Goal: Task Accomplishment & Management: Manage account settings

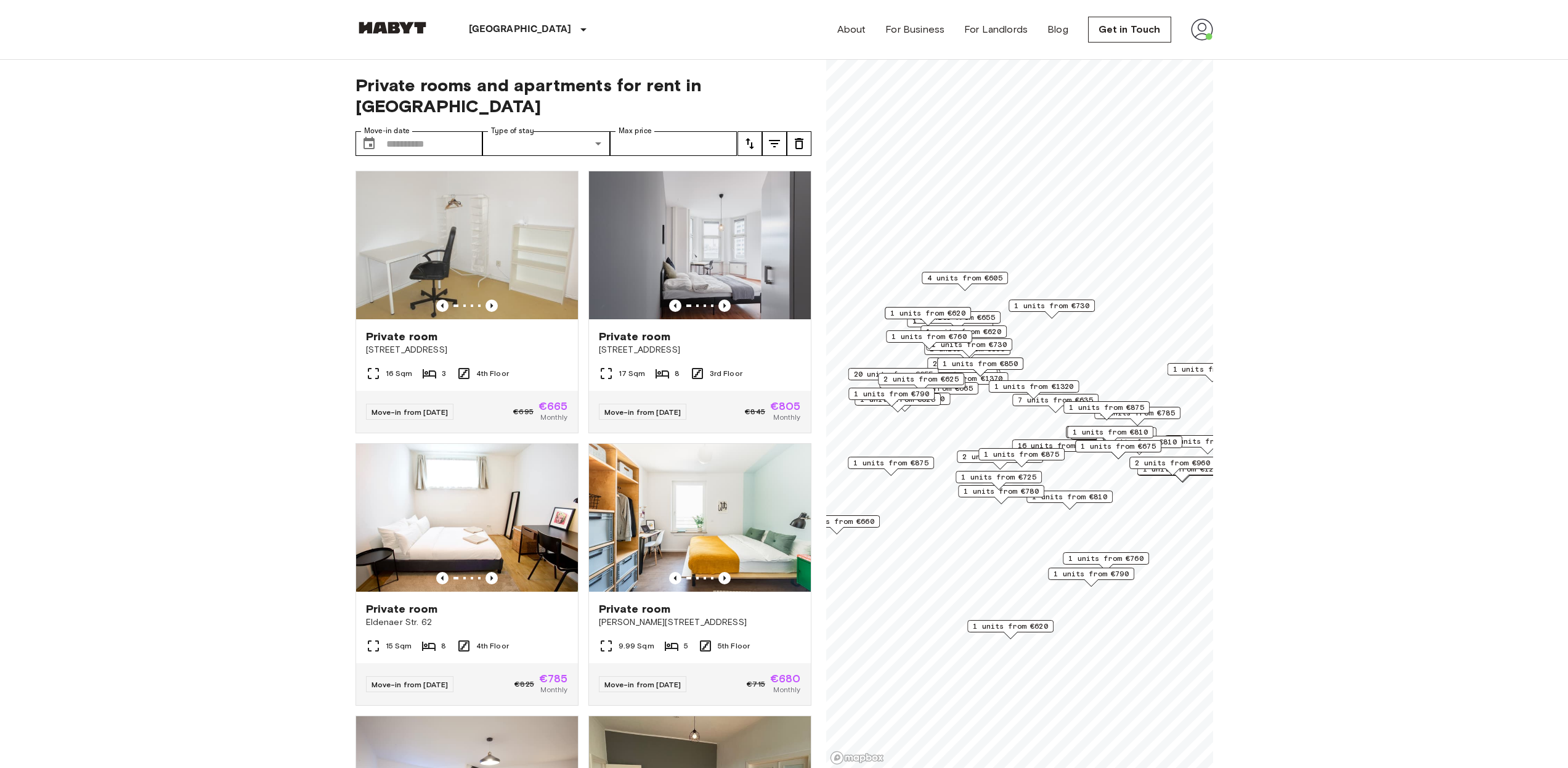
click at [406, 27] on img at bounding box center [392, 28] width 74 height 13
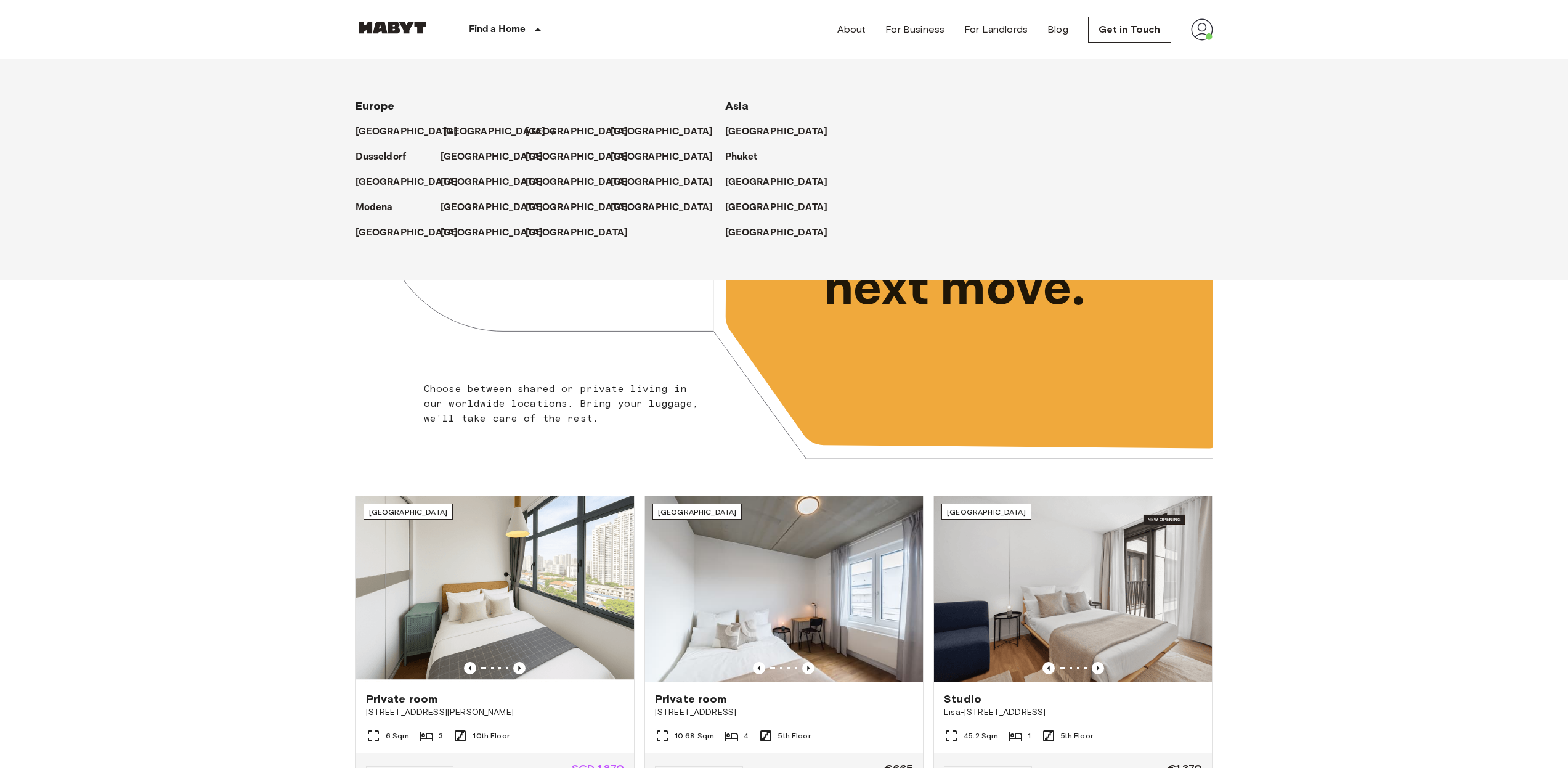
click at [451, 131] on p "[GEOGRAPHIC_DATA]" at bounding box center [494, 131] width 103 height 15
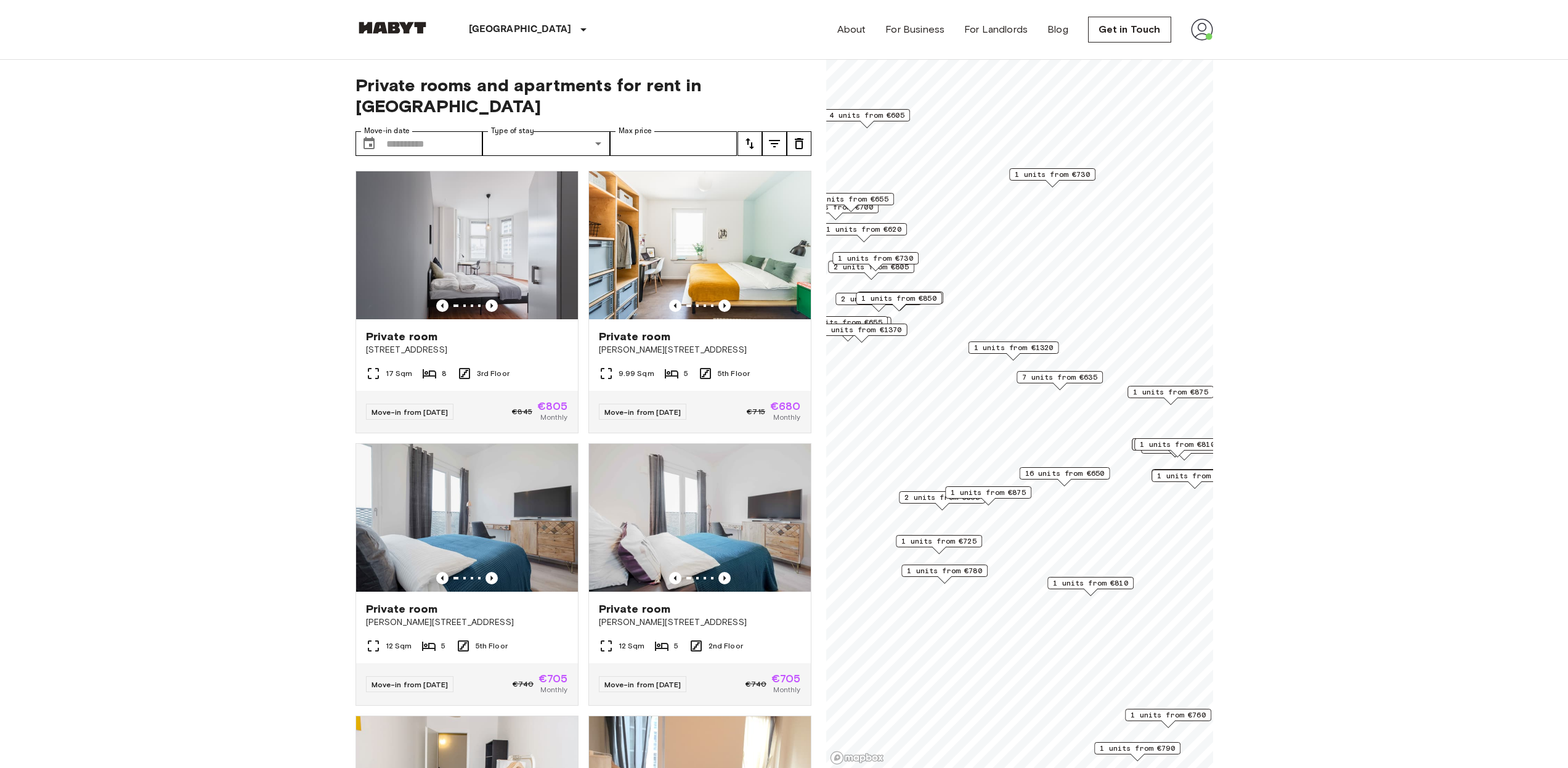
click at [1042, 470] on span "16 units from €650" at bounding box center [1064, 473] width 79 height 11
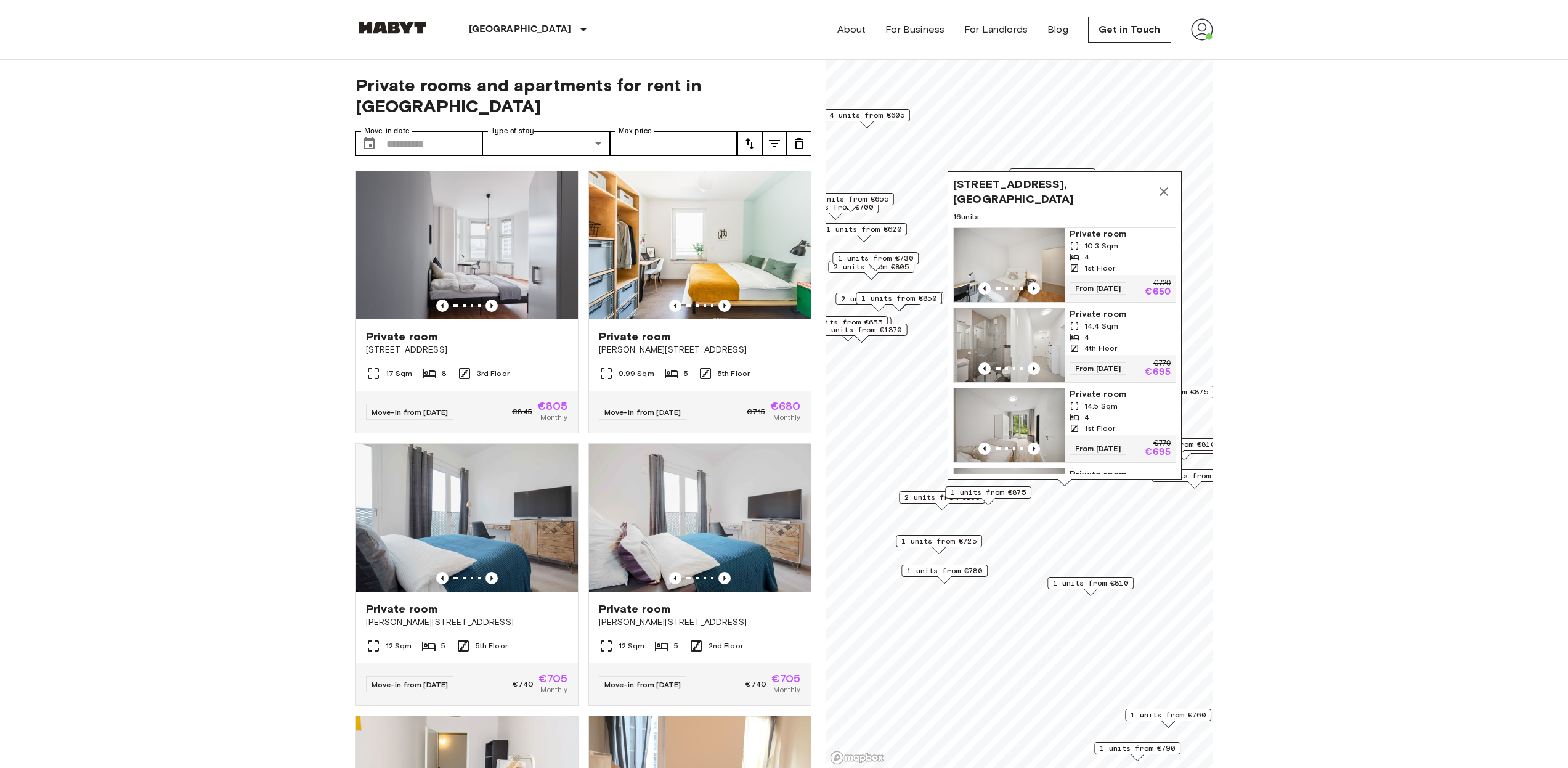
click at [1161, 193] on icon "Map marker" at bounding box center [1163, 191] width 15 height 15
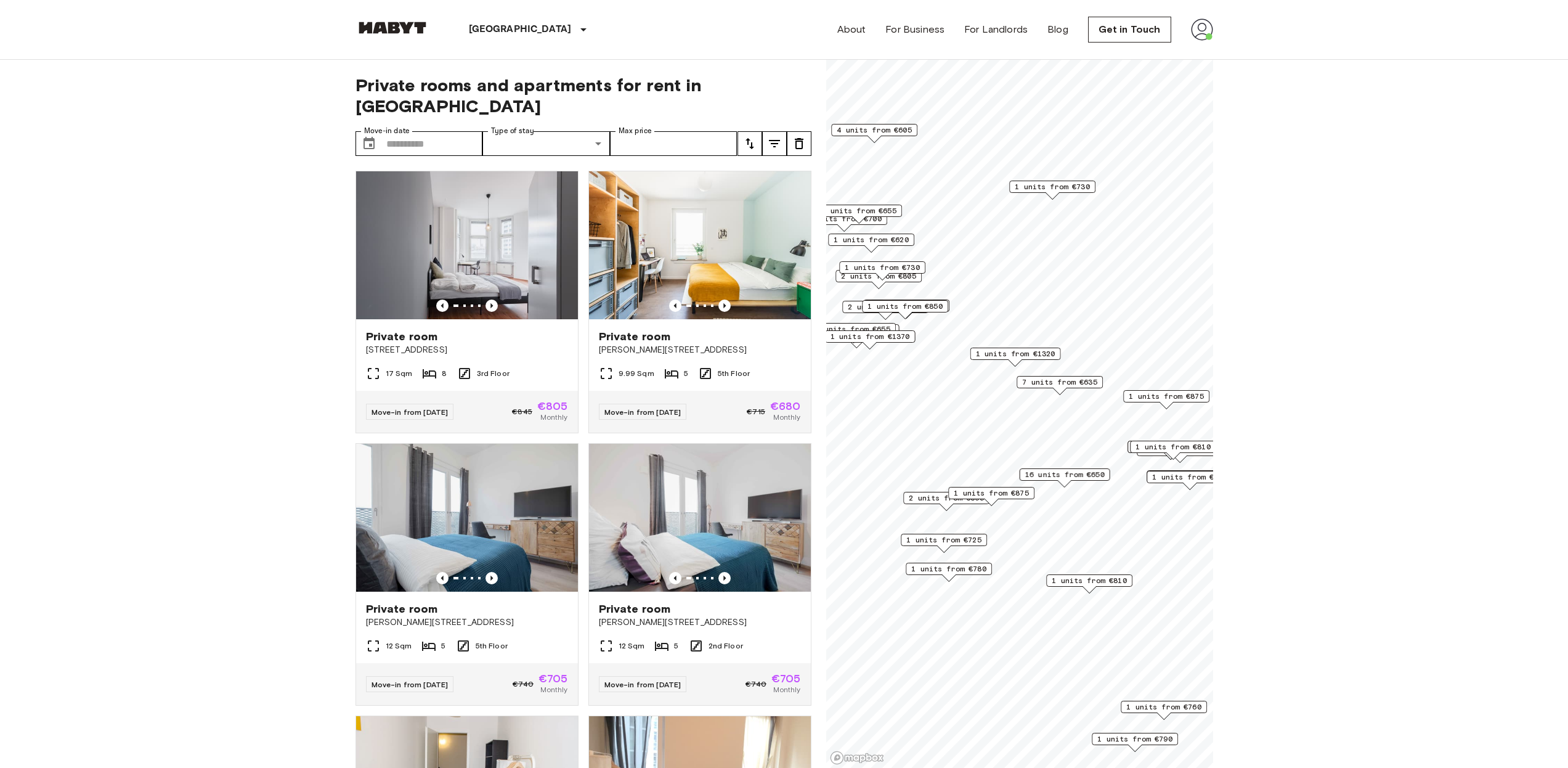
click at [1195, 32] on img at bounding box center [1202, 29] width 22 height 22
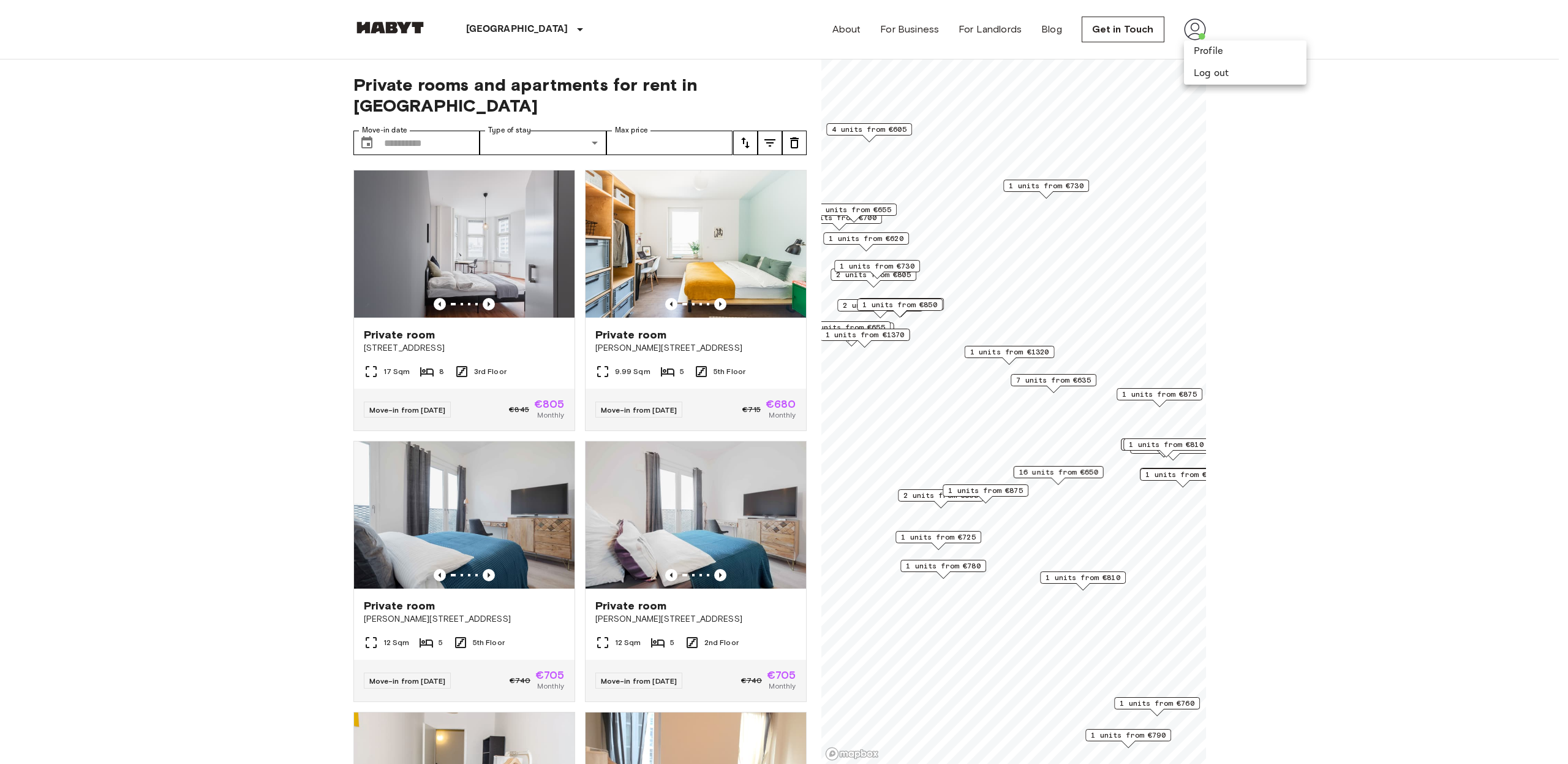
click at [1195, 31] on div at bounding box center [784, 382] width 1568 height 764
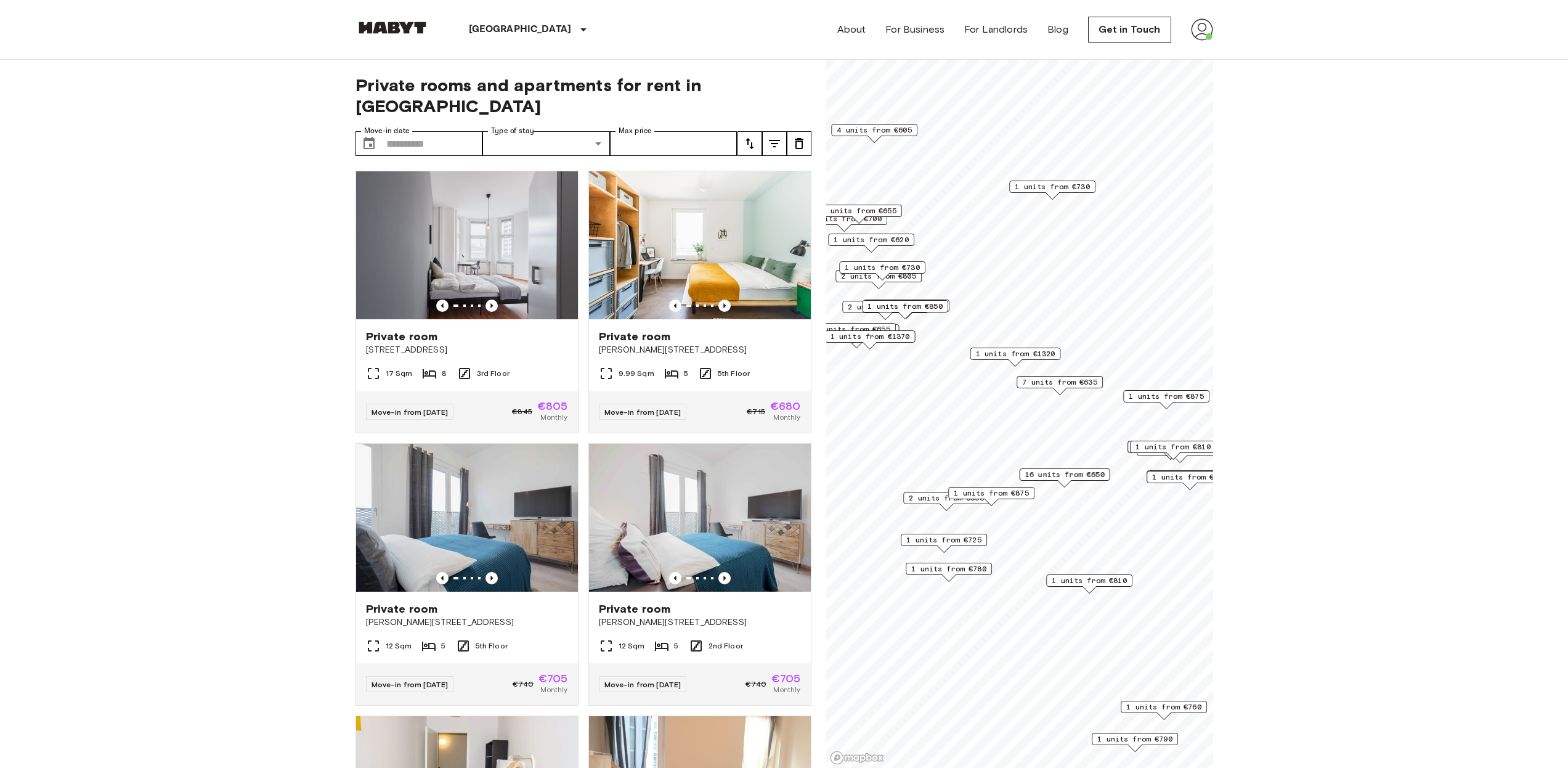
click at [1202, 32] on img at bounding box center [1202, 29] width 22 height 22
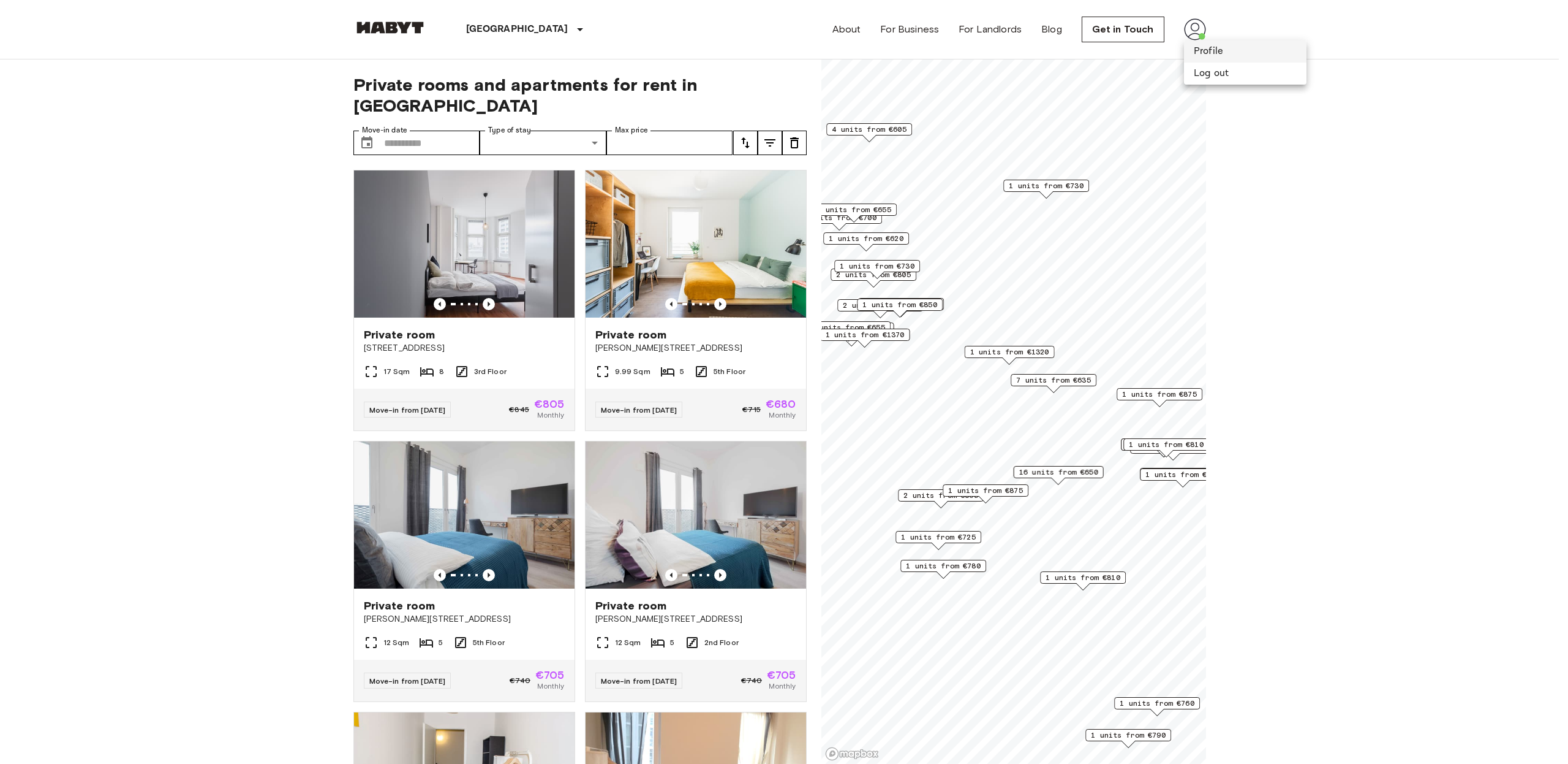
click at [1219, 54] on li "Profile" at bounding box center [1246, 51] width 123 height 22
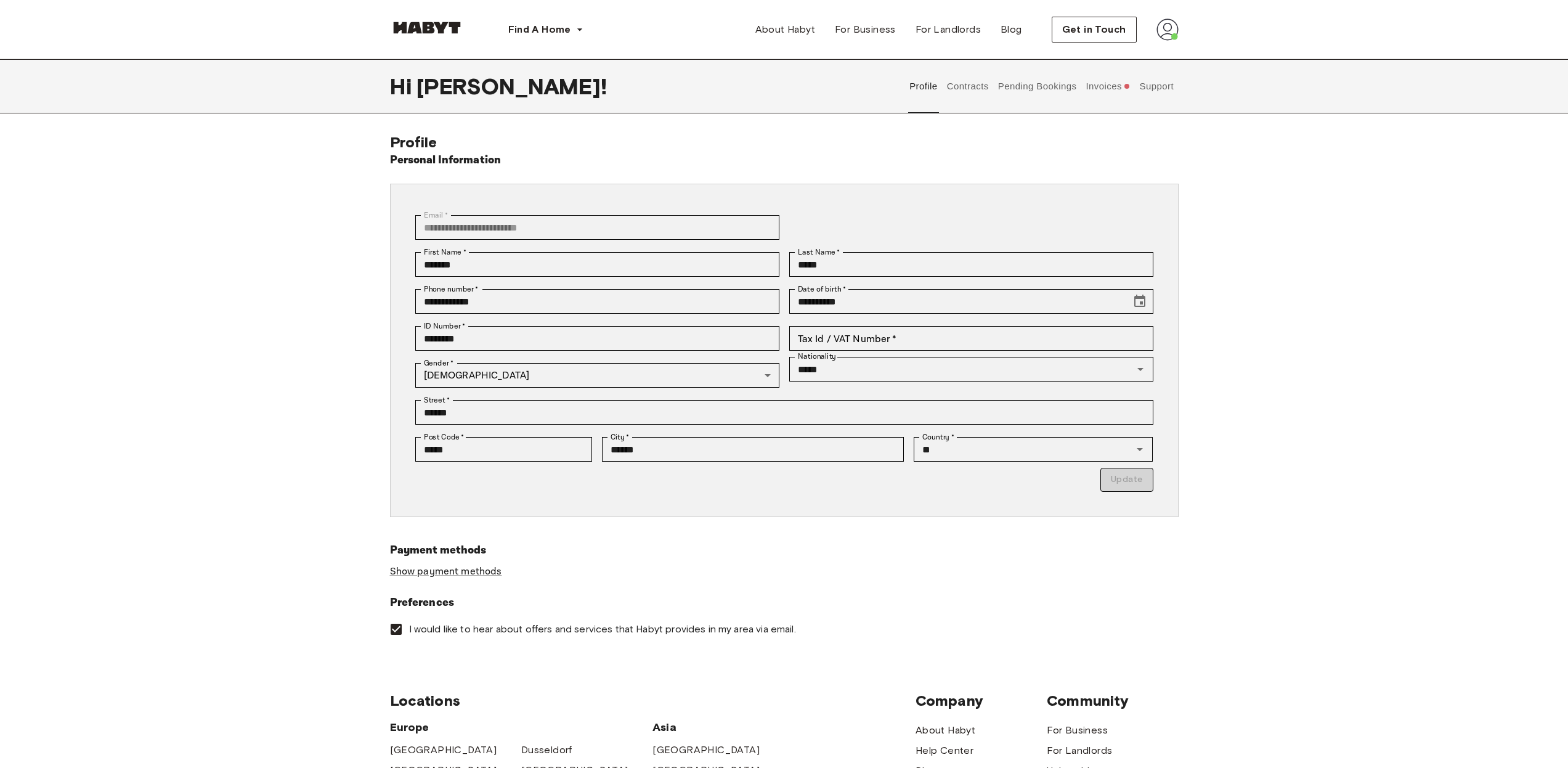
click at [976, 87] on button "Contracts" at bounding box center [967, 86] width 45 height 55
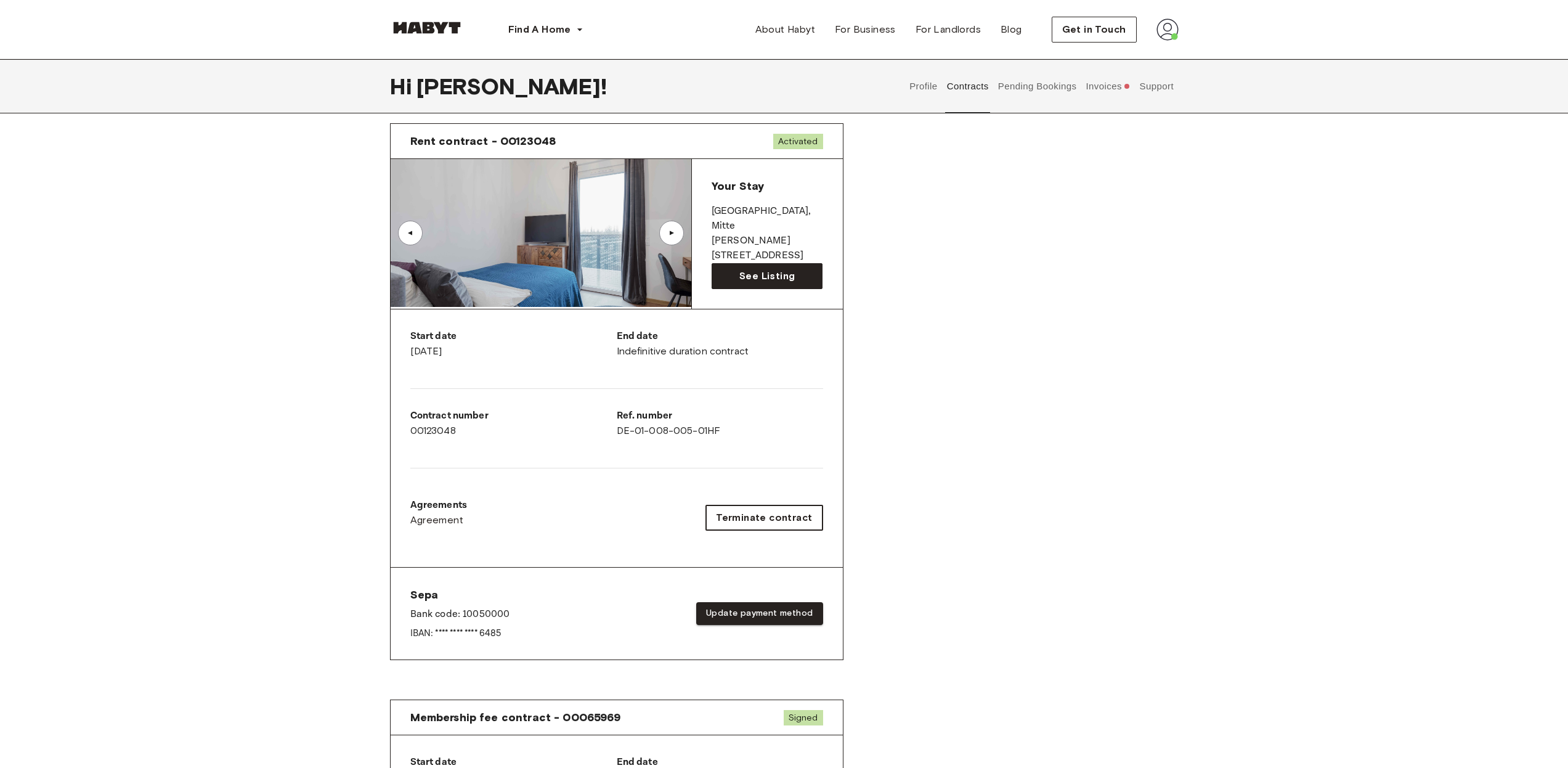
scroll to position [66, 0]
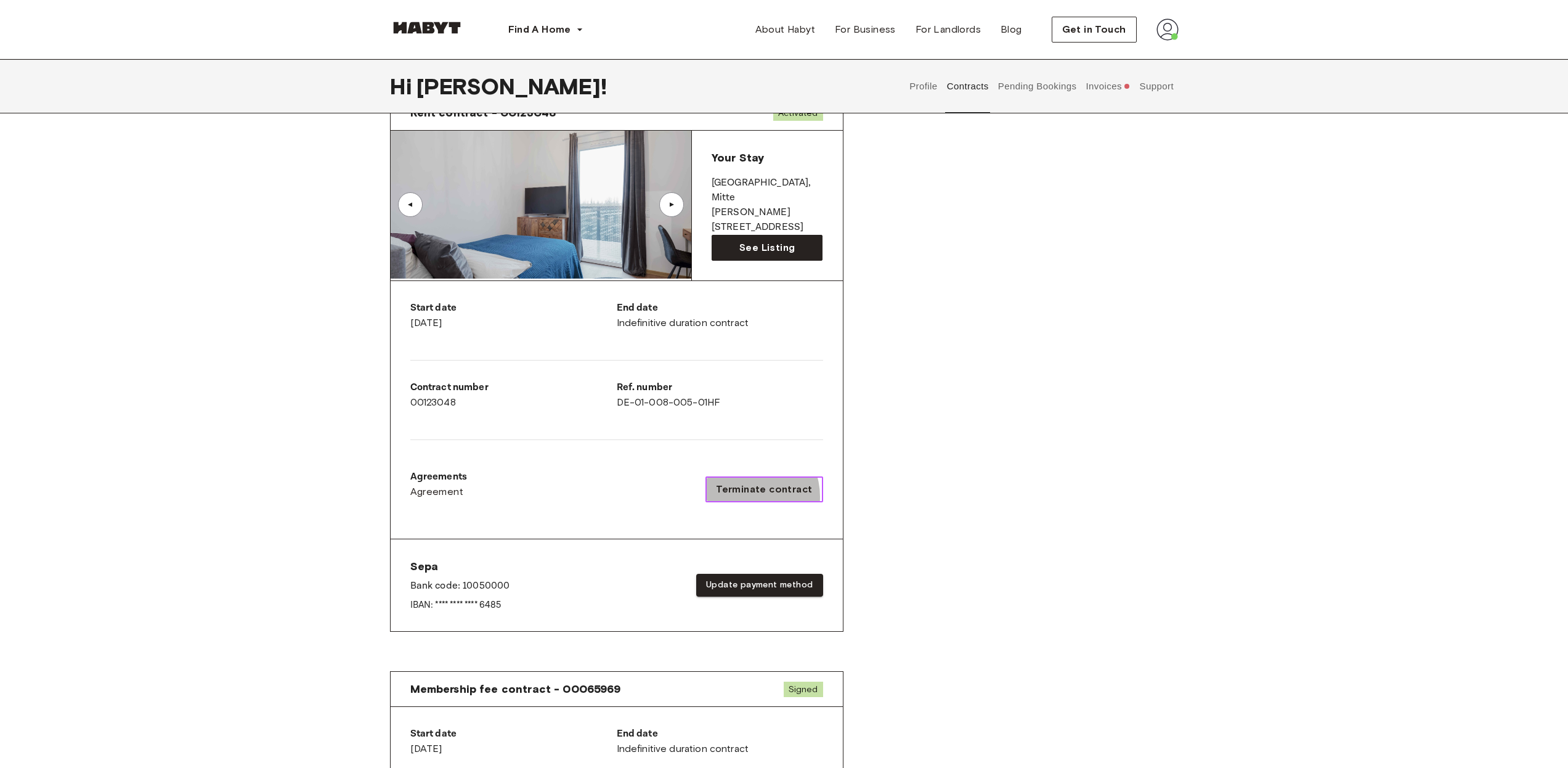
click at [749, 495] on button "Terminate contract" at bounding box center [764, 489] width 117 height 26
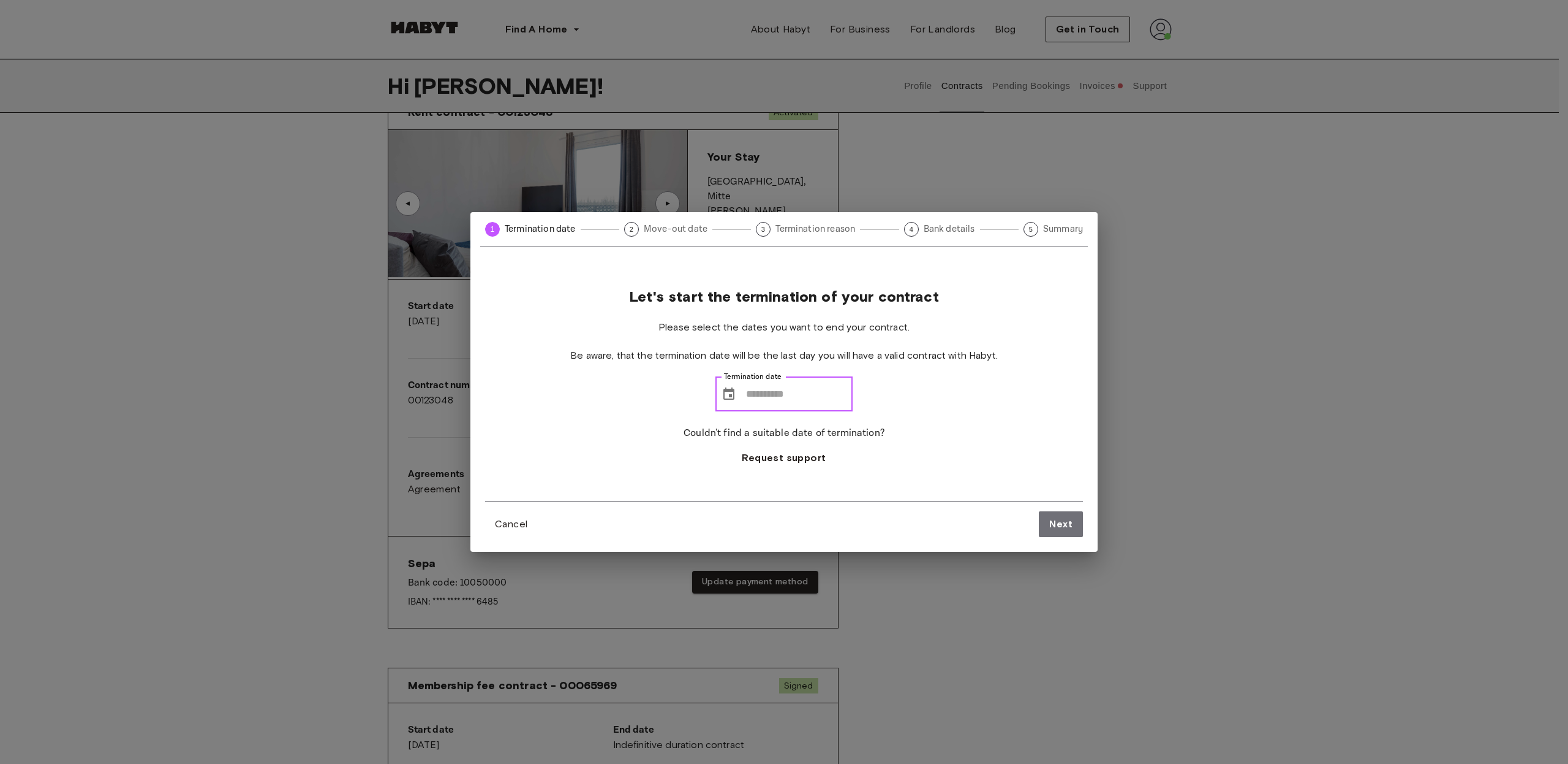
click at [808, 393] on input "Termination date" at bounding box center [800, 394] width 107 height 35
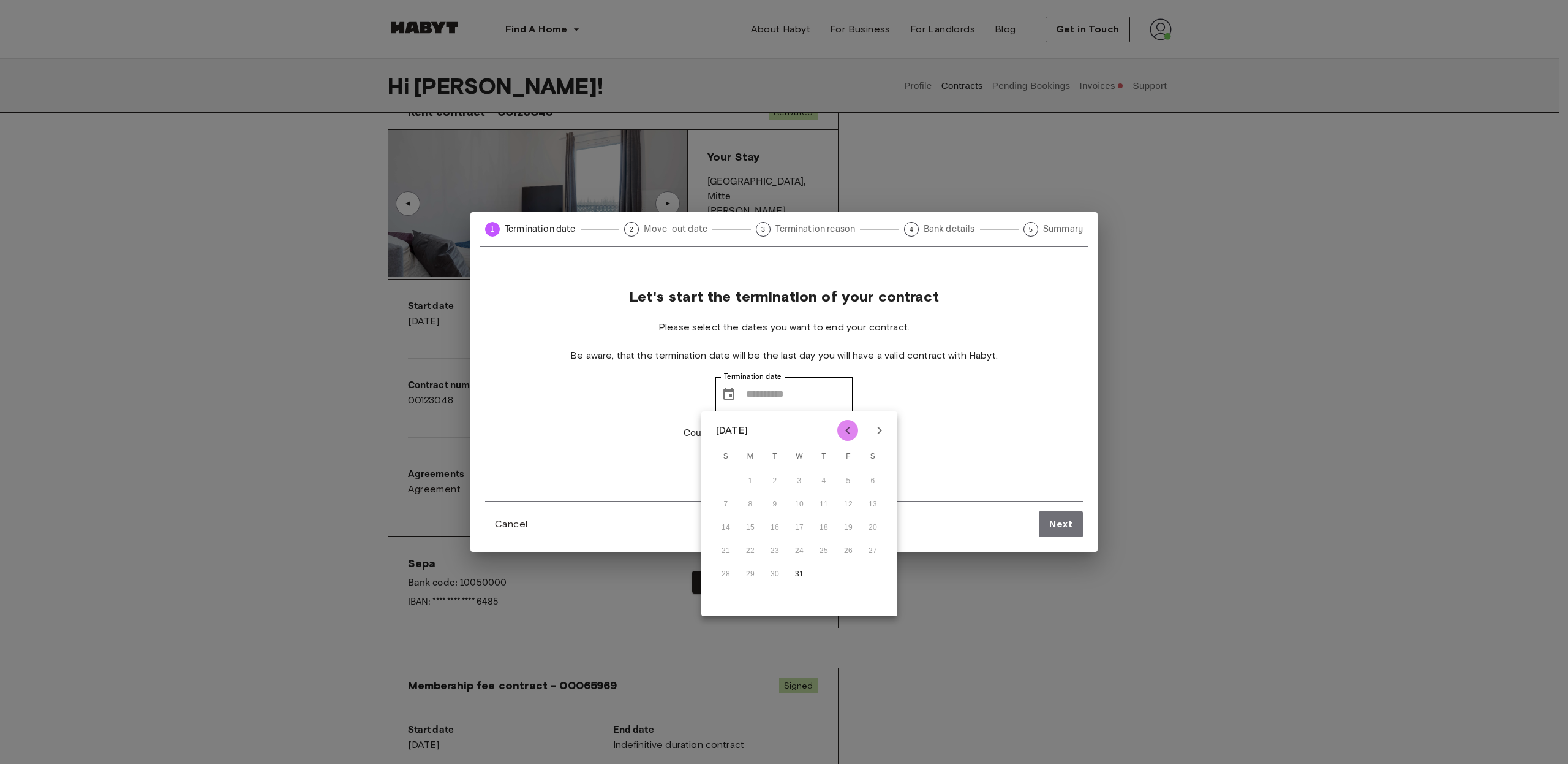
click at [848, 429] on icon "Previous month" at bounding box center [847, 430] width 4 height 7
click at [881, 426] on icon "Next month" at bounding box center [879, 430] width 15 height 15
click at [797, 577] on button "31" at bounding box center [800, 574] width 22 height 22
type input "**********"
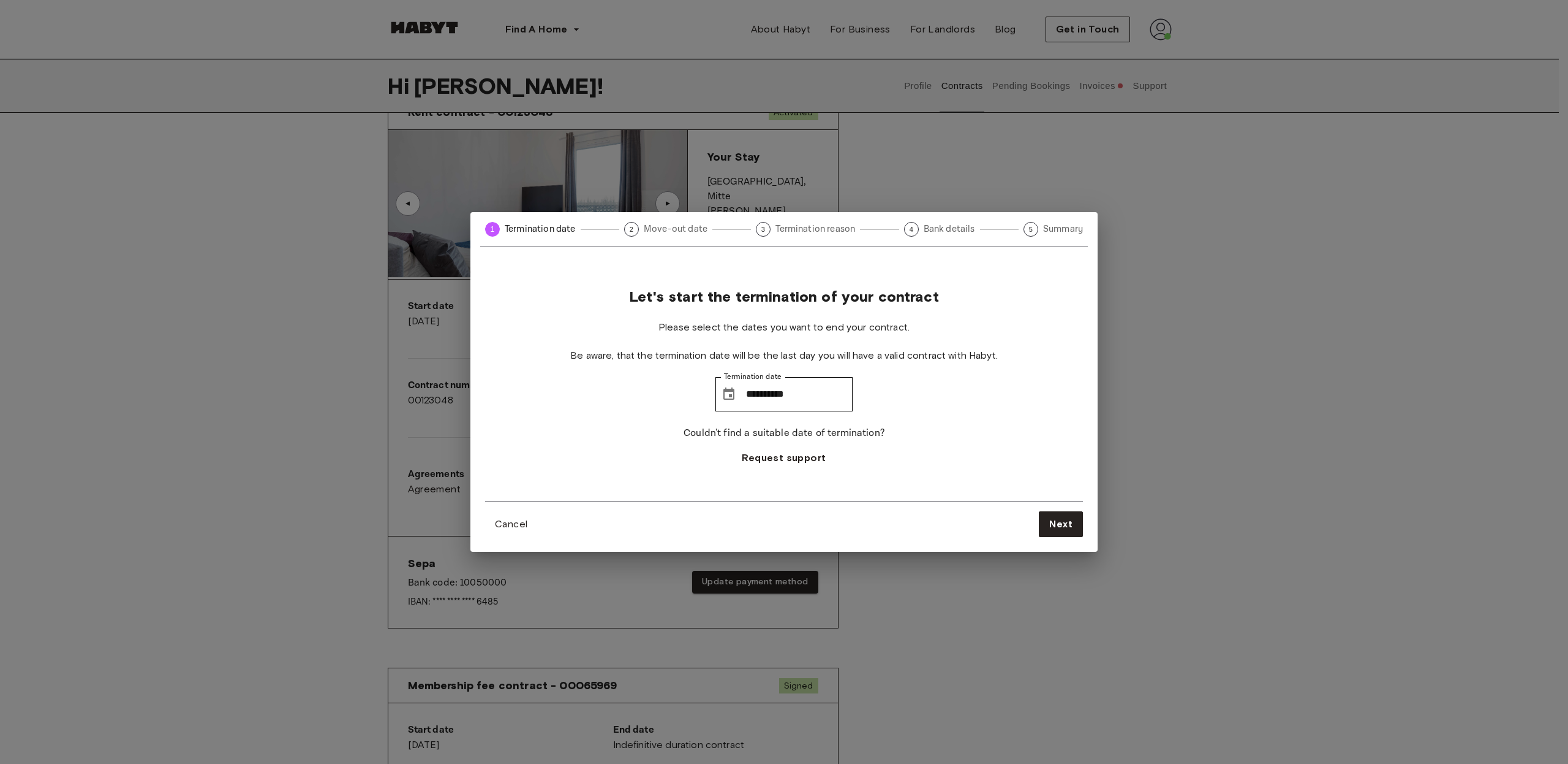
click at [909, 430] on div "**********" at bounding box center [784, 386] width 598 height 229
click at [784, 454] on span "Request support" at bounding box center [783, 458] width 84 height 15
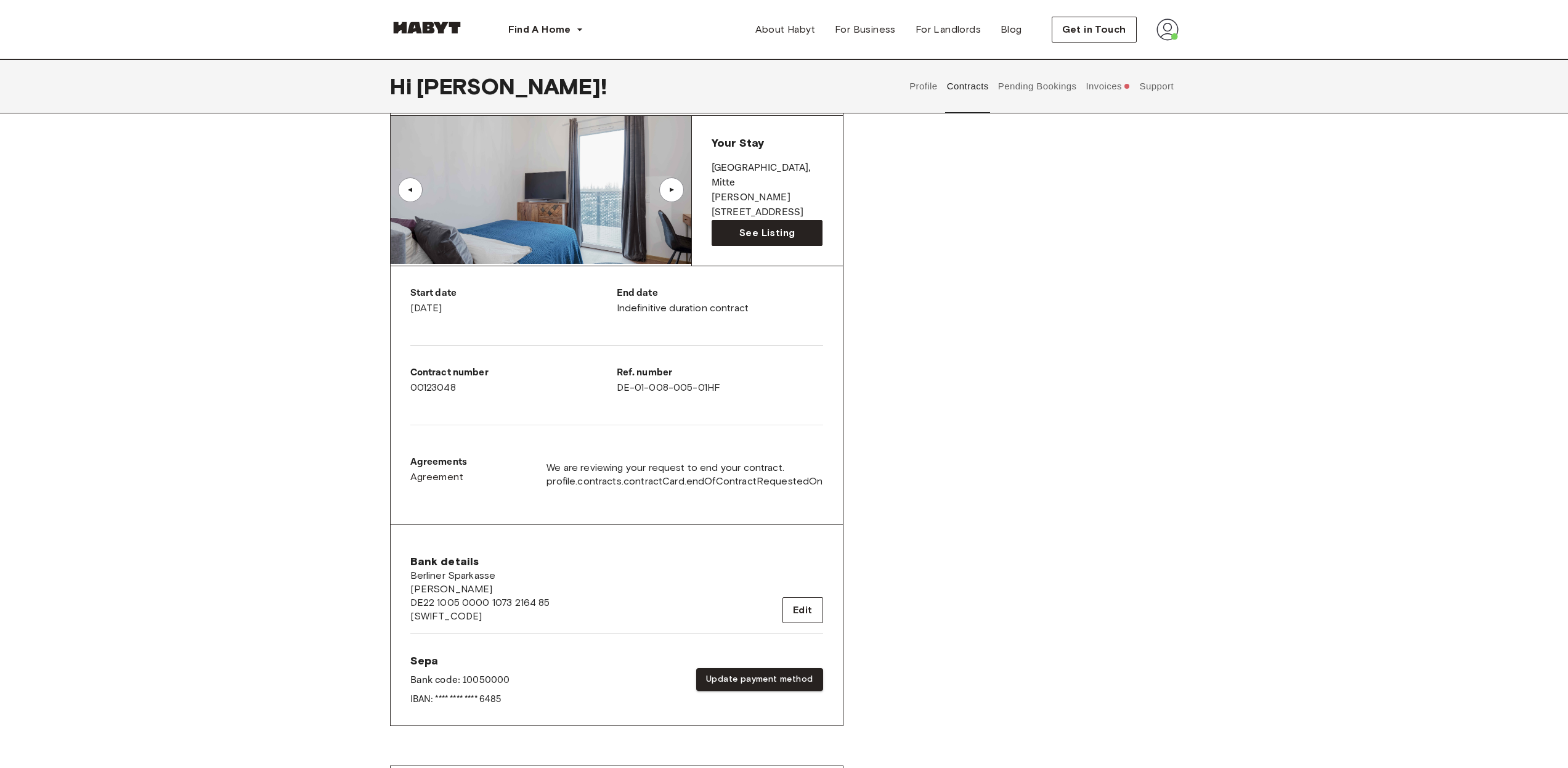
scroll to position [0, 0]
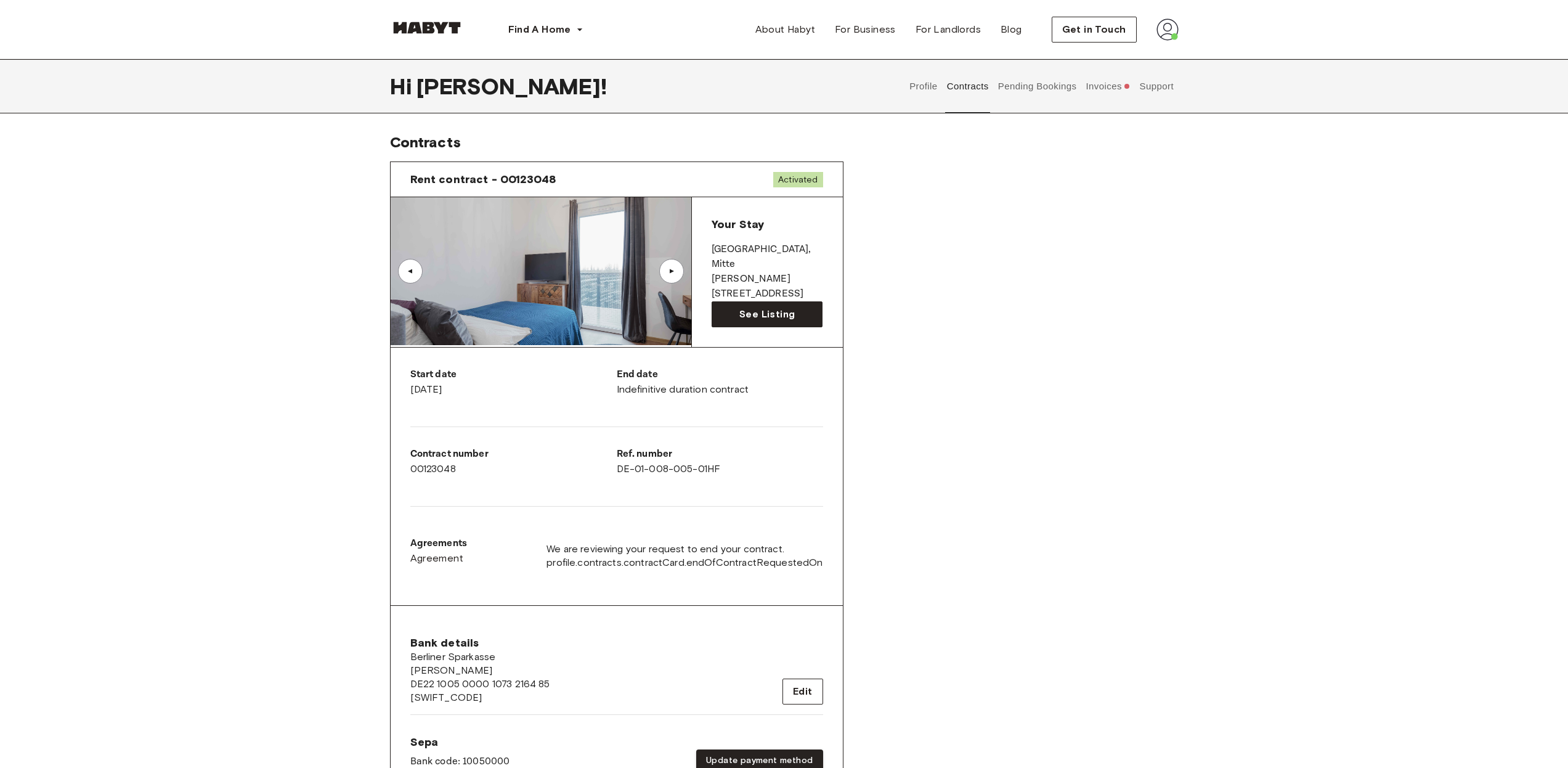
click at [1091, 82] on button "Invoices" at bounding box center [1108, 86] width 47 height 55
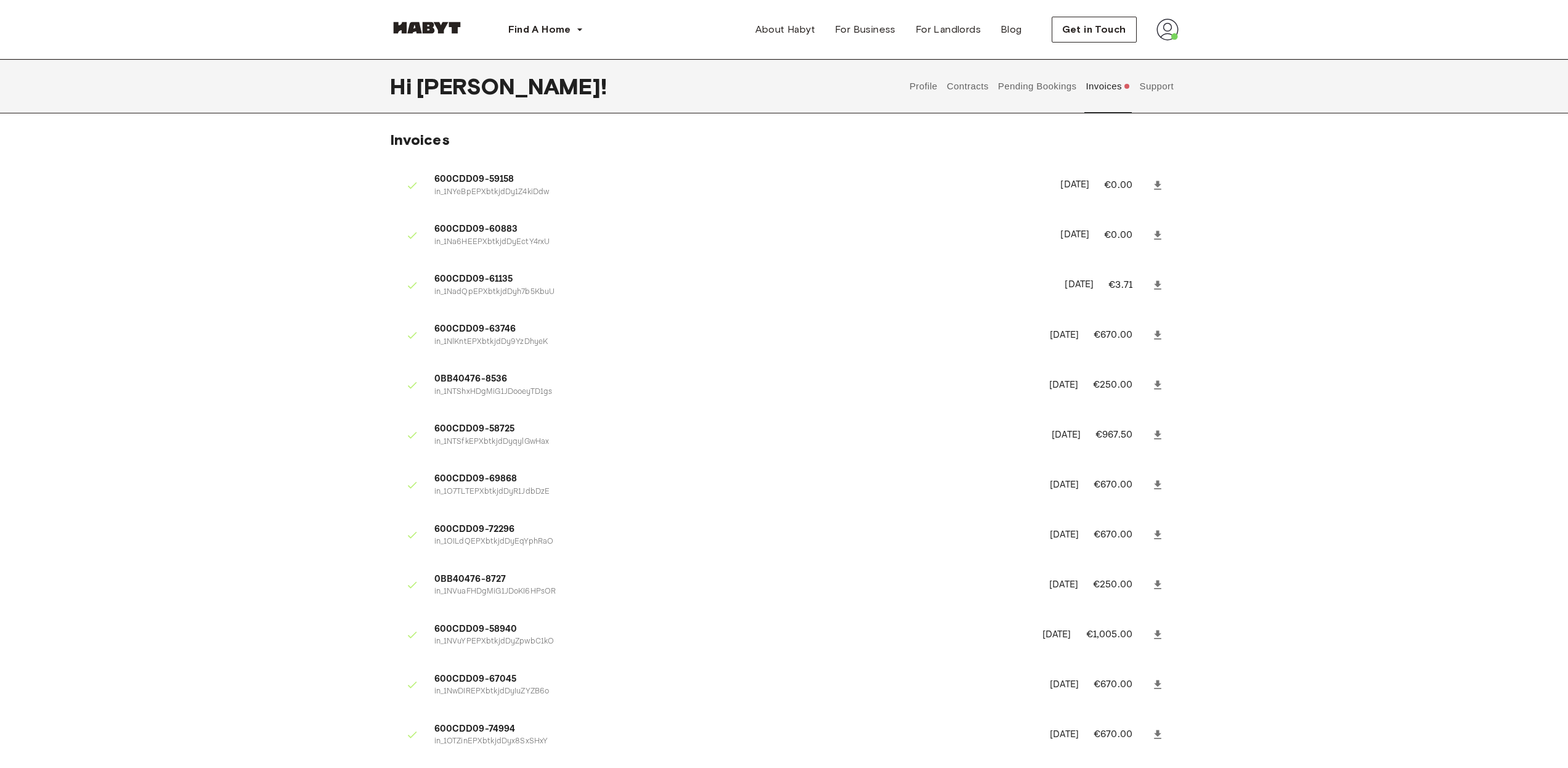
click at [931, 91] on button "Profile" at bounding box center [924, 86] width 32 height 55
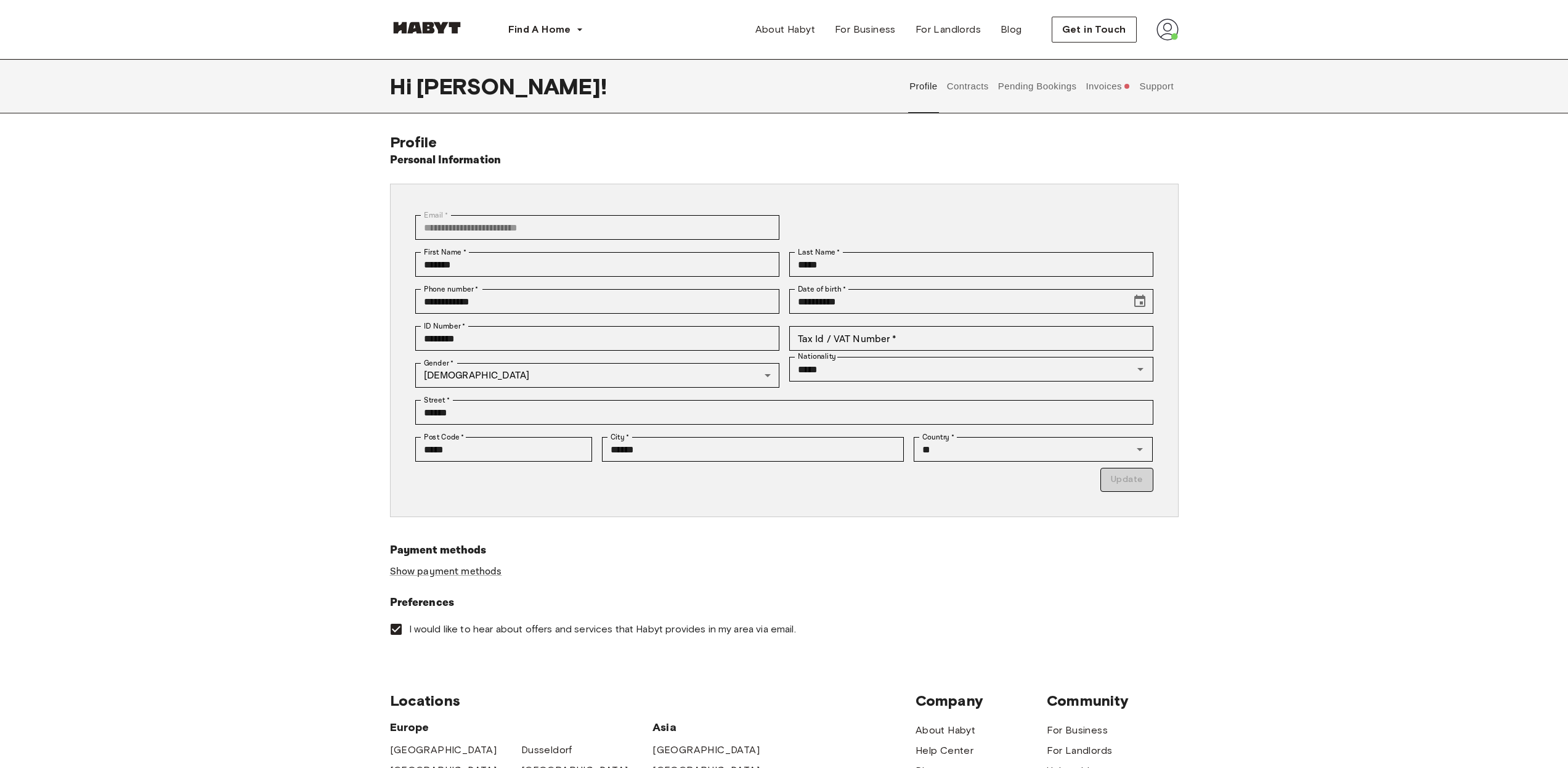
click at [967, 89] on button "Contracts" at bounding box center [967, 86] width 45 height 55
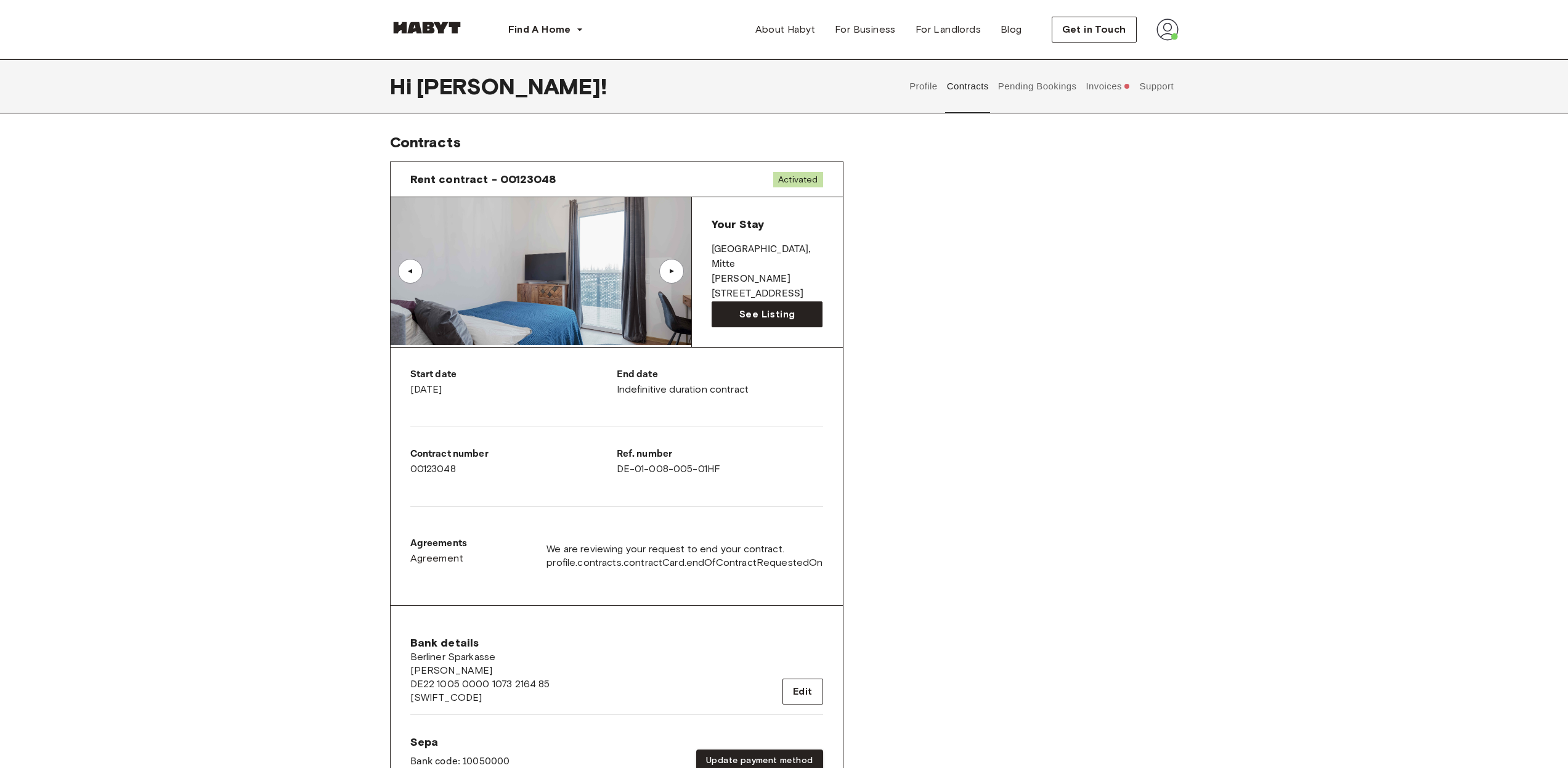
click at [919, 90] on button "Profile" at bounding box center [924, 86] width 32 height 55
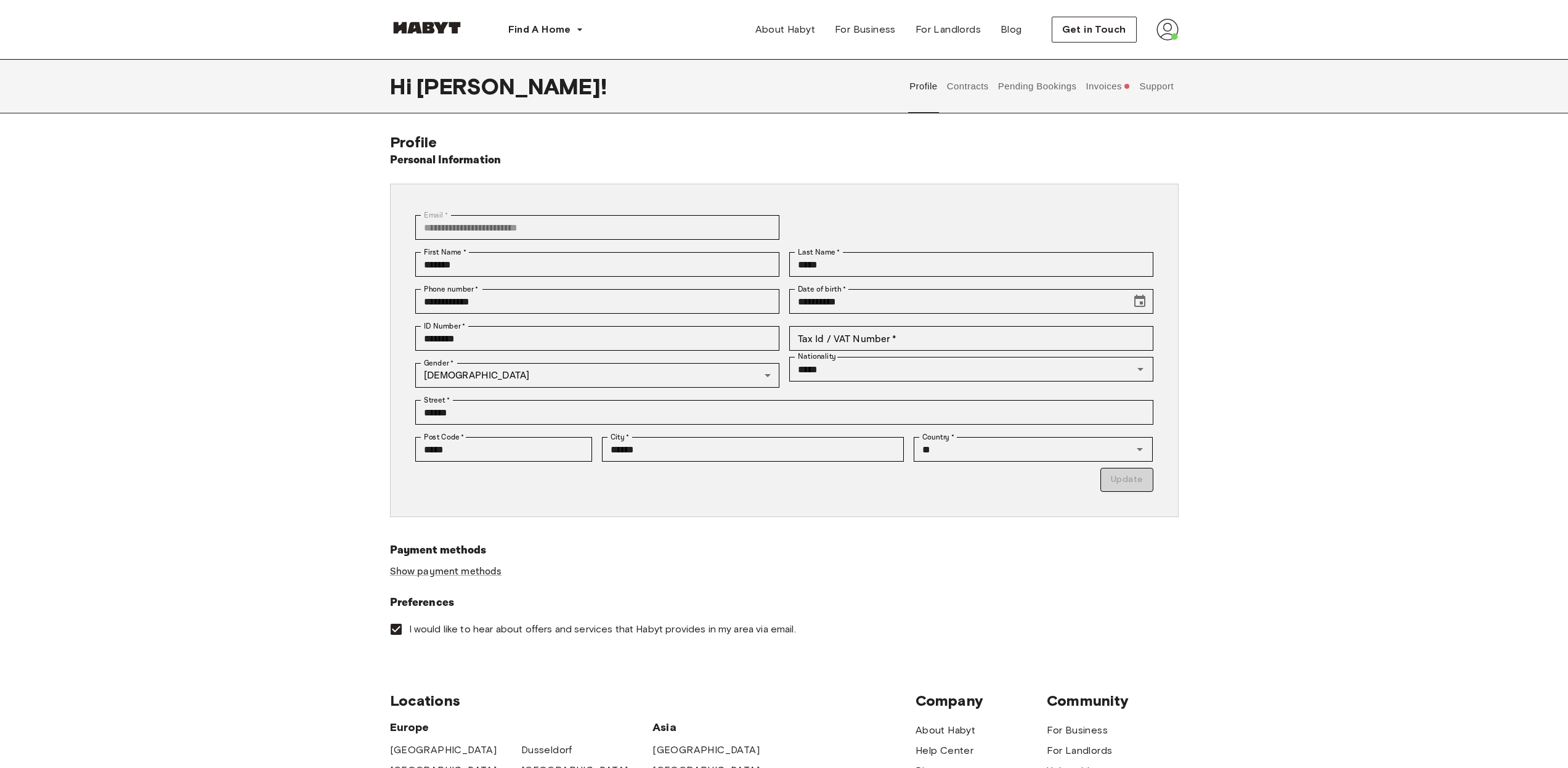
click at [1110, 88] on button "Invoices" at bounding box center [1108, 86] width 47 height 55
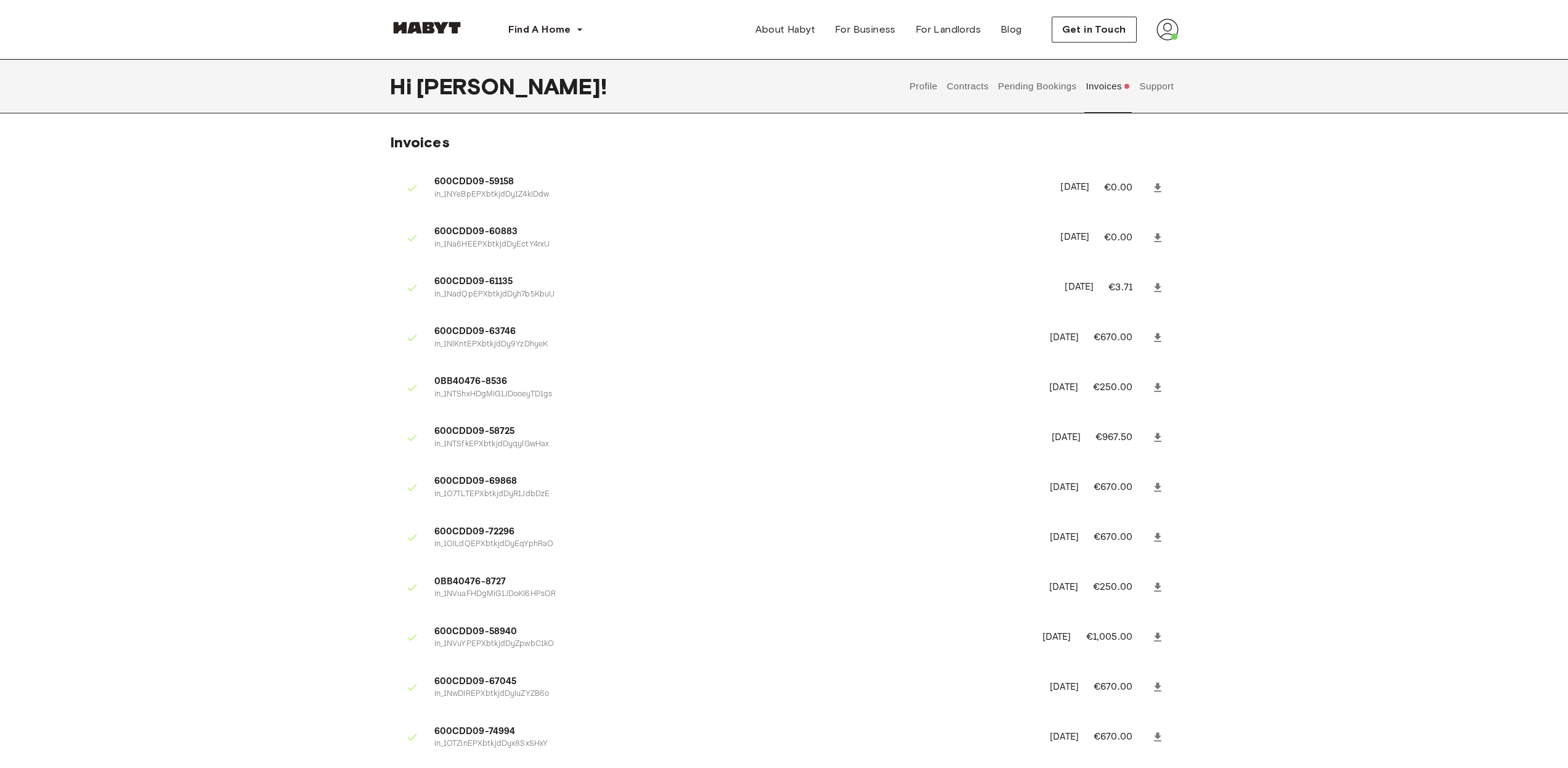
click at [951, 91] on button "Contracts" at bounding box center [967, 86] width 45 height 55
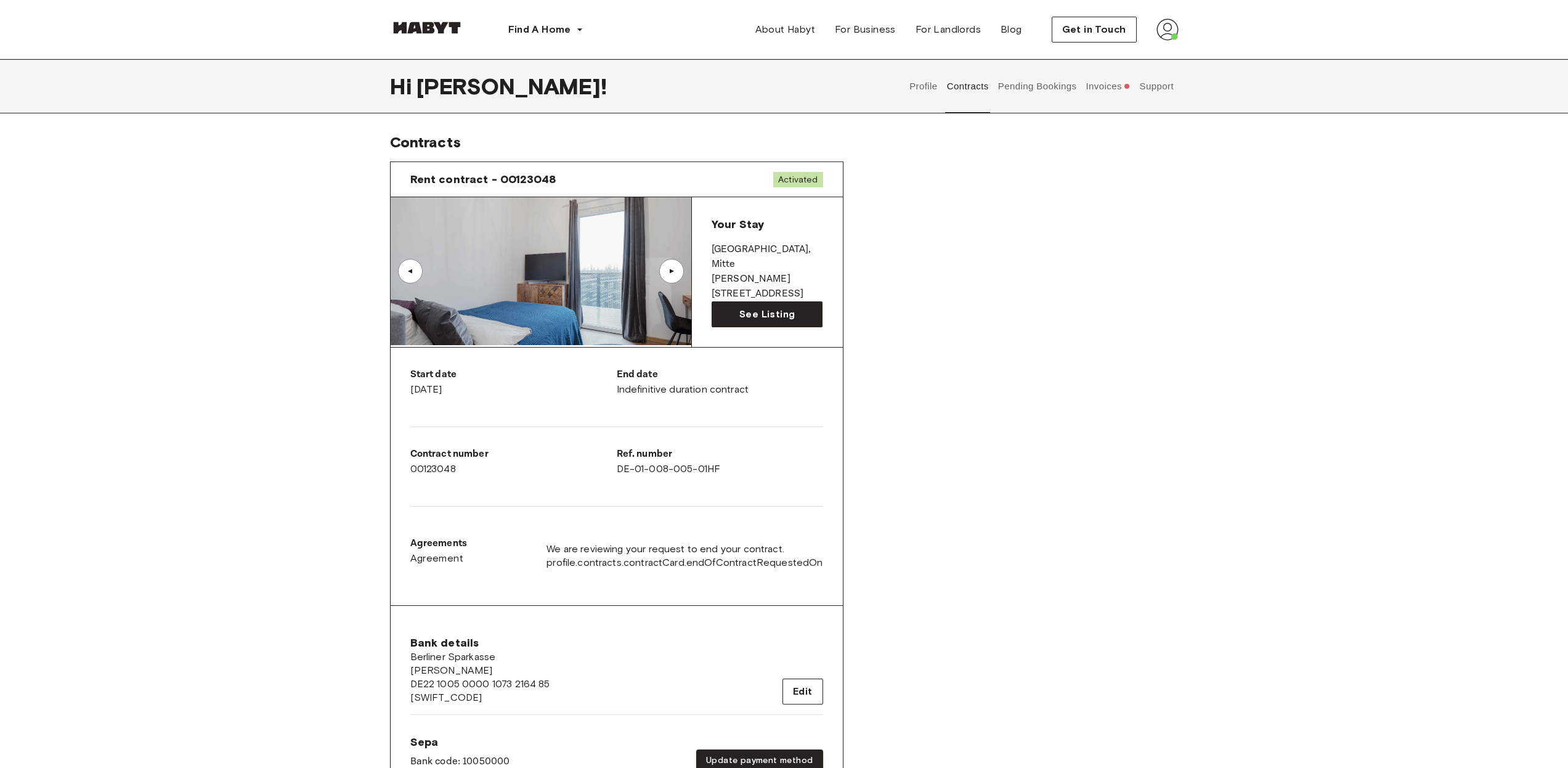
click at [1151, 90] on button "Support" at bounding box center [1157, 86] width 38 height 55
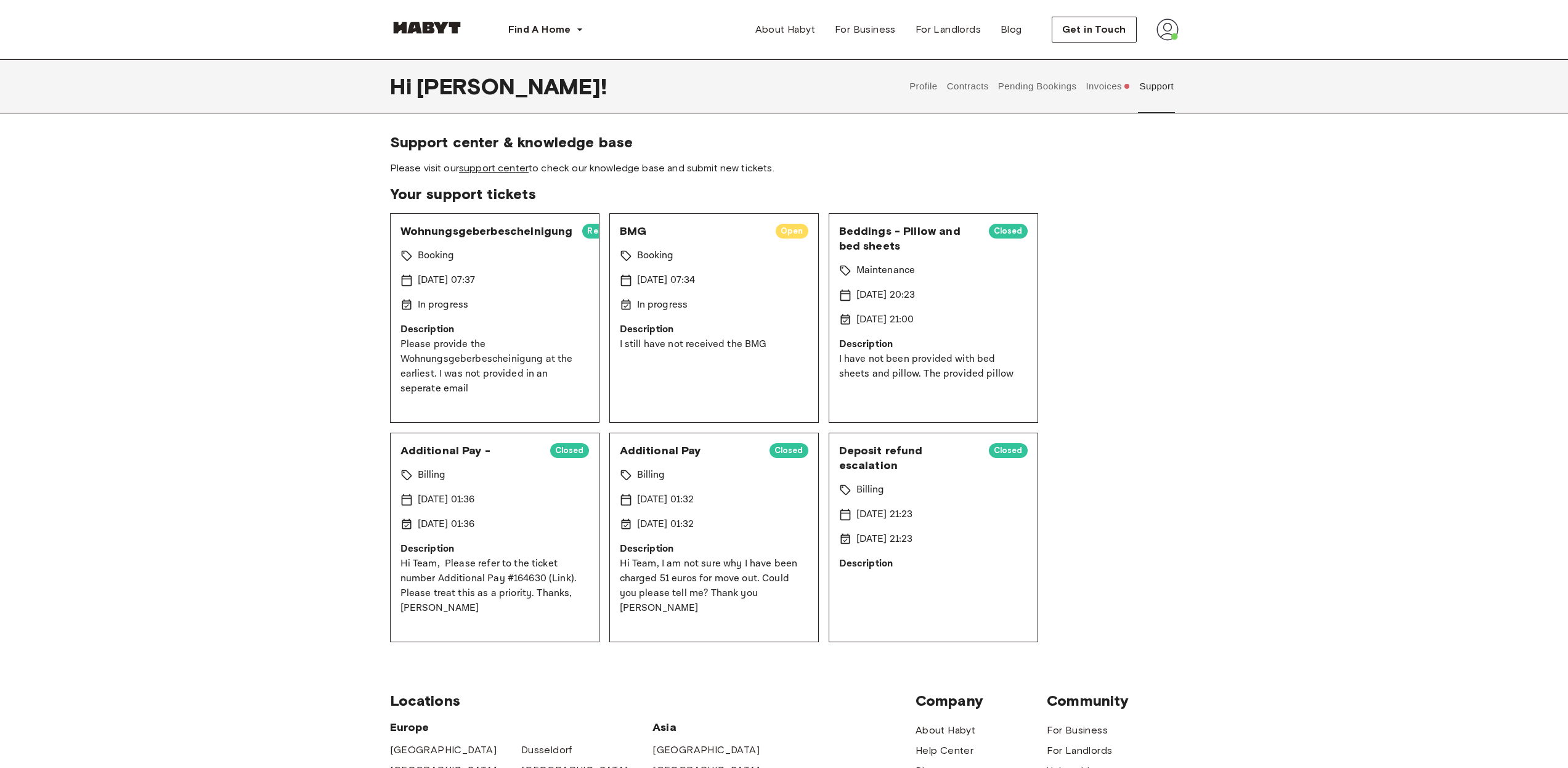
click at [496, 168] on link "support center" at bounding box center [493, 168] width 70 height 12
